Goal: Entertainment & Leisure: Consume media (video, audio)

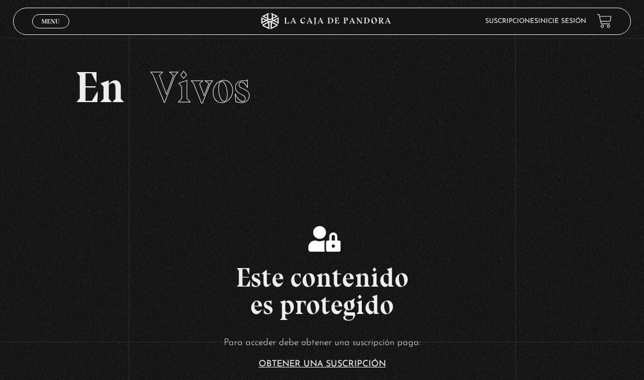
click at [68, 22] on link "Menu Cerrar" at bounding box center [50, 21] width 37 height 14
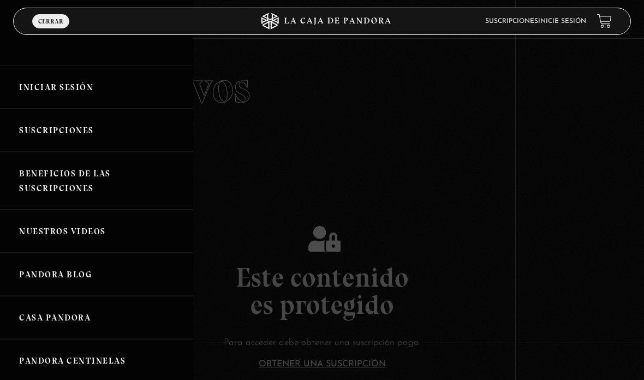
click at [112, 78] on link "Iniciar Sesión" at bounding box center [96, 87] width 193 height 43
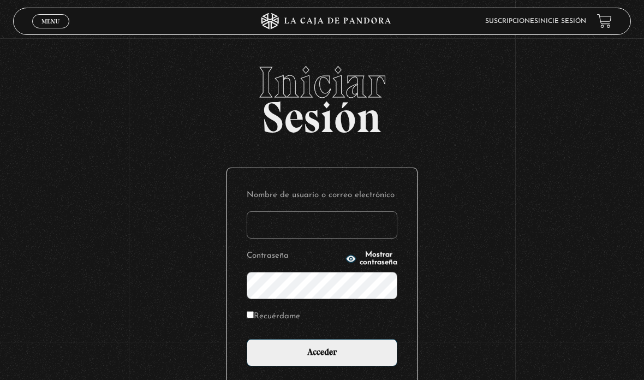
type input "aleebuenoo@hotmail.com"
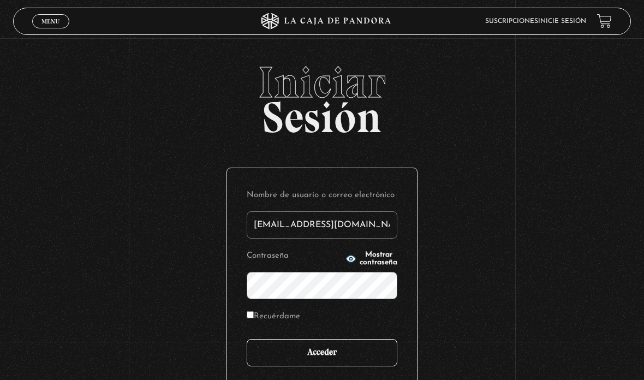
click at [346, 347] on input "Acceder" at bounding box center [322, 352] width 151 height 27
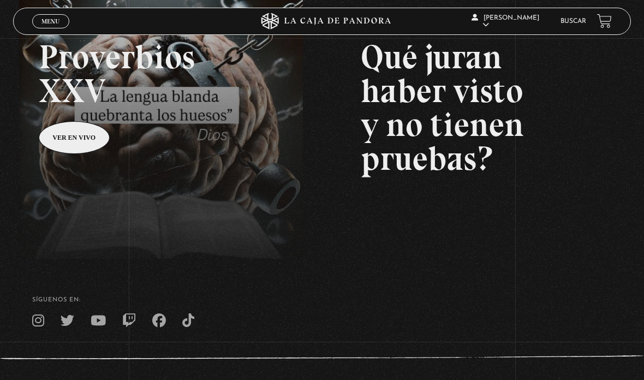
scroll to position [167, 0]
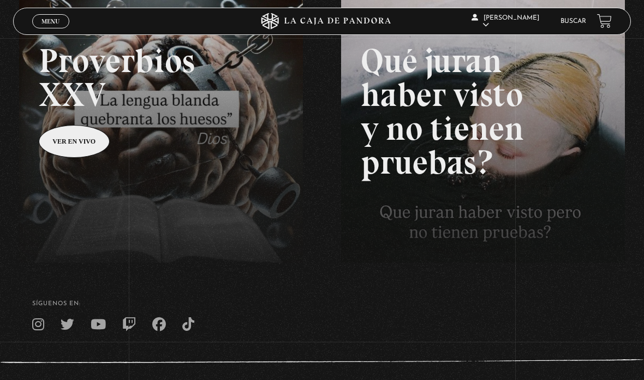
click at [52, 139] on link at bounding box center [341, 187] width 644 height 380
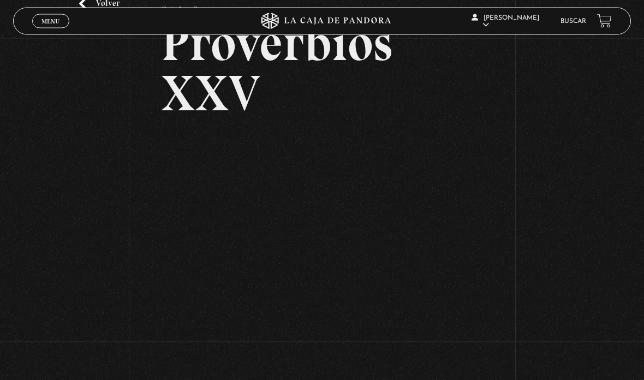
scroll to position [75, 0]
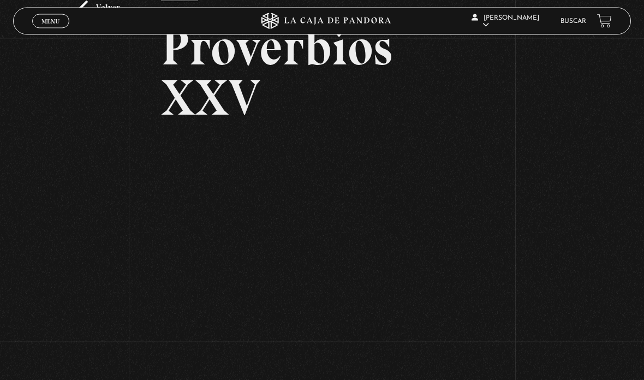
click at [51, 25] on span "Menu" at bounding box center [51, 21] width 18 height 7
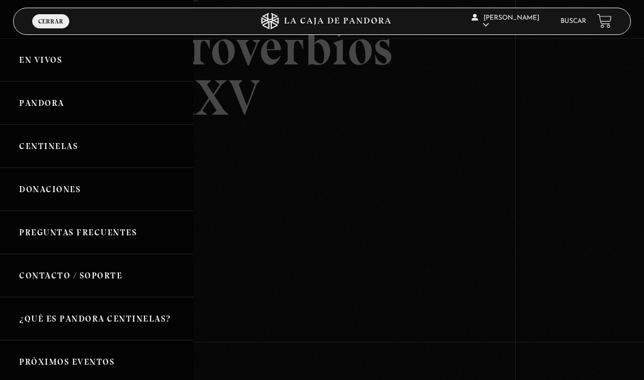
click at [74, 155] on link "Centinelas" at bounding box center [96, 146] width 193 height 43
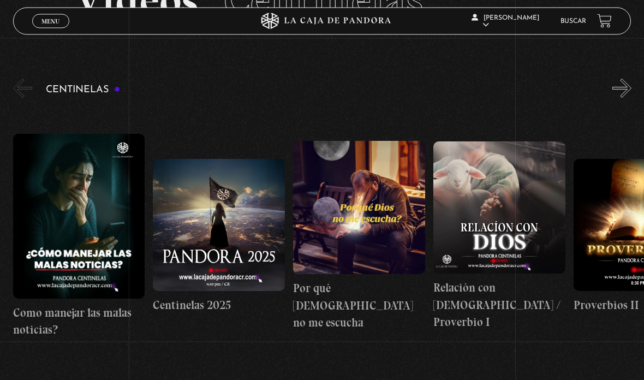
click at [621, 98] on button "»" at bounding box center [622, 88] width 19 height 19
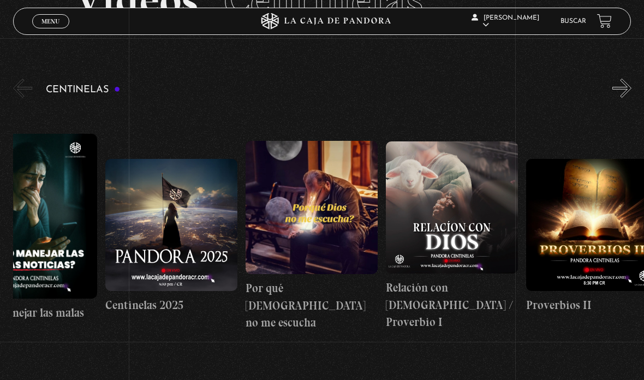
click at [622, 98] on button "»" at bounding box center [622, 88] width 19 height 19
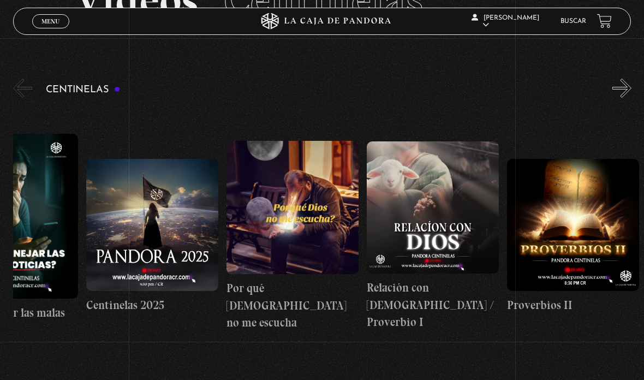
scroll to position [0, 0]
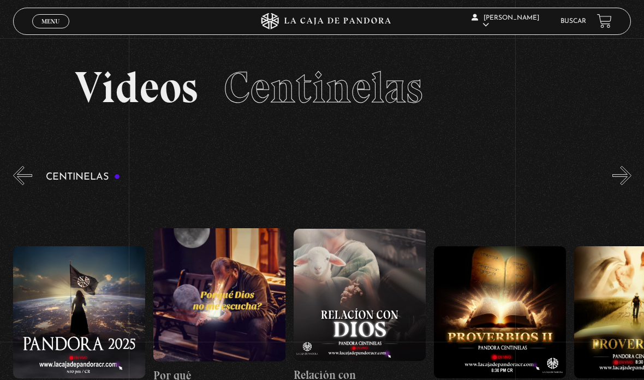
click at [614, 185] on button "»" at bounding box center [622, 175] width 19 height 19
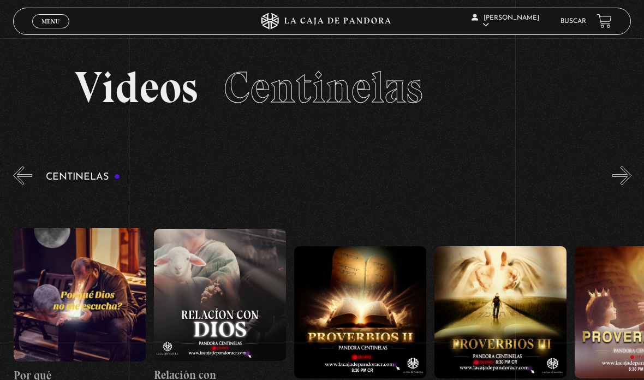
click at [614, 182] on button "»" at bounding box center [622, 175] width 19 height 19
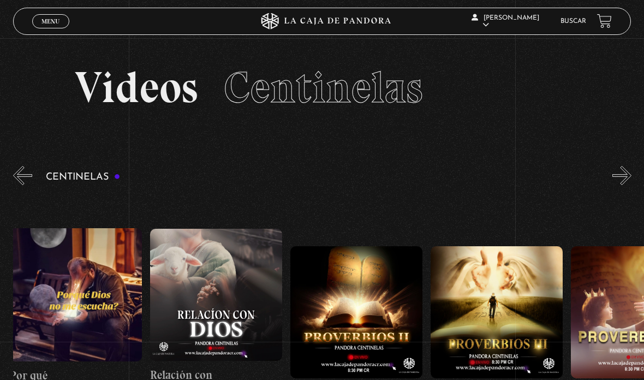
click at [613, 182] on button "»" at bounding box center [622, 175] width 19 height 19
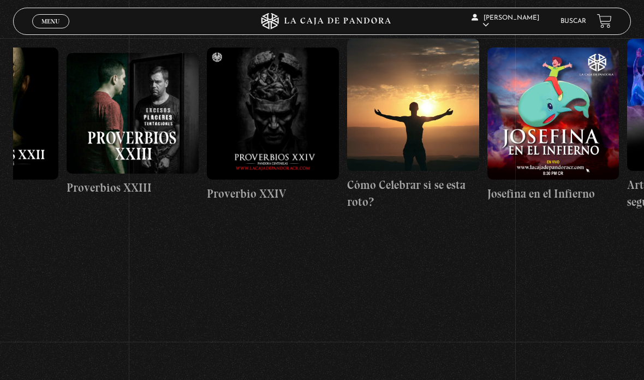
scroll to position [0, 3455]
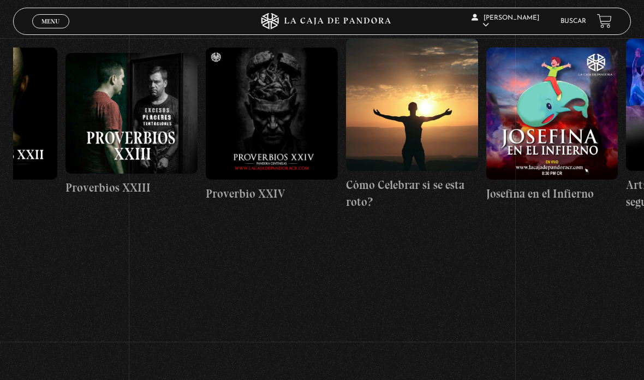
click at [314, 86] on figure at bounding box center [272, 114] width 132 height 132
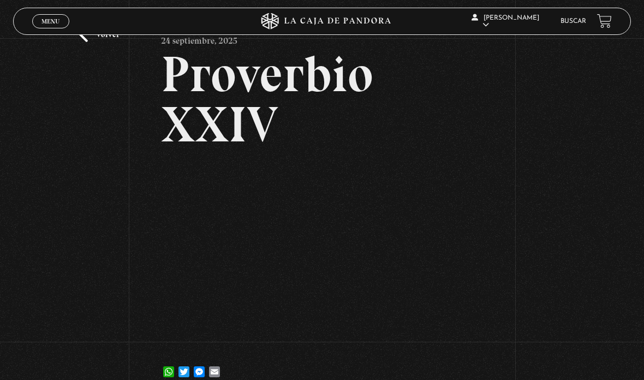
scroll to position [50, 0]
